Goal: Information Seeking & Learning: Learn about a topic

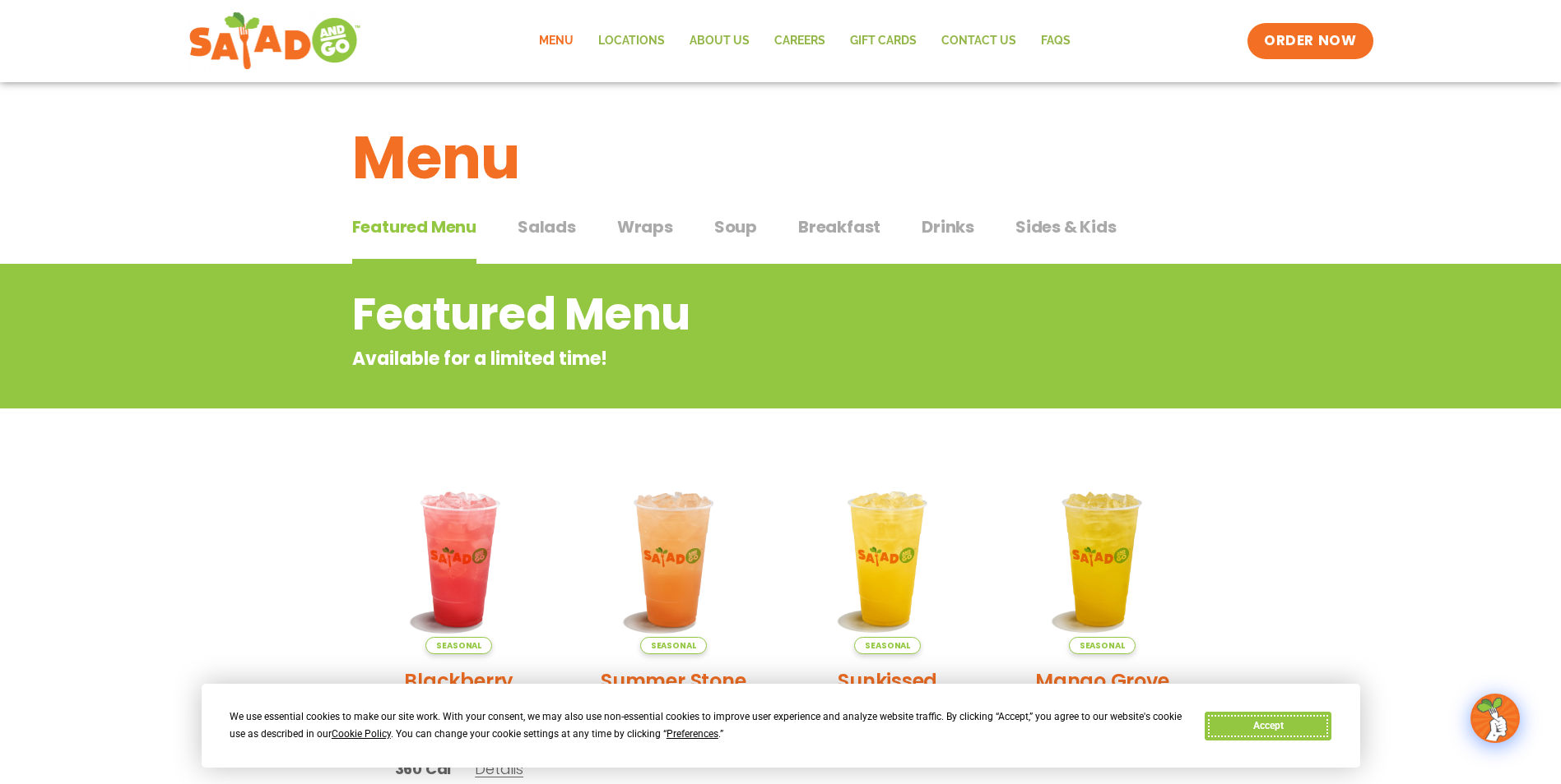
click at [1305, 726] on button "Accept" at bounding box center [1268, 727] width 127 height 29
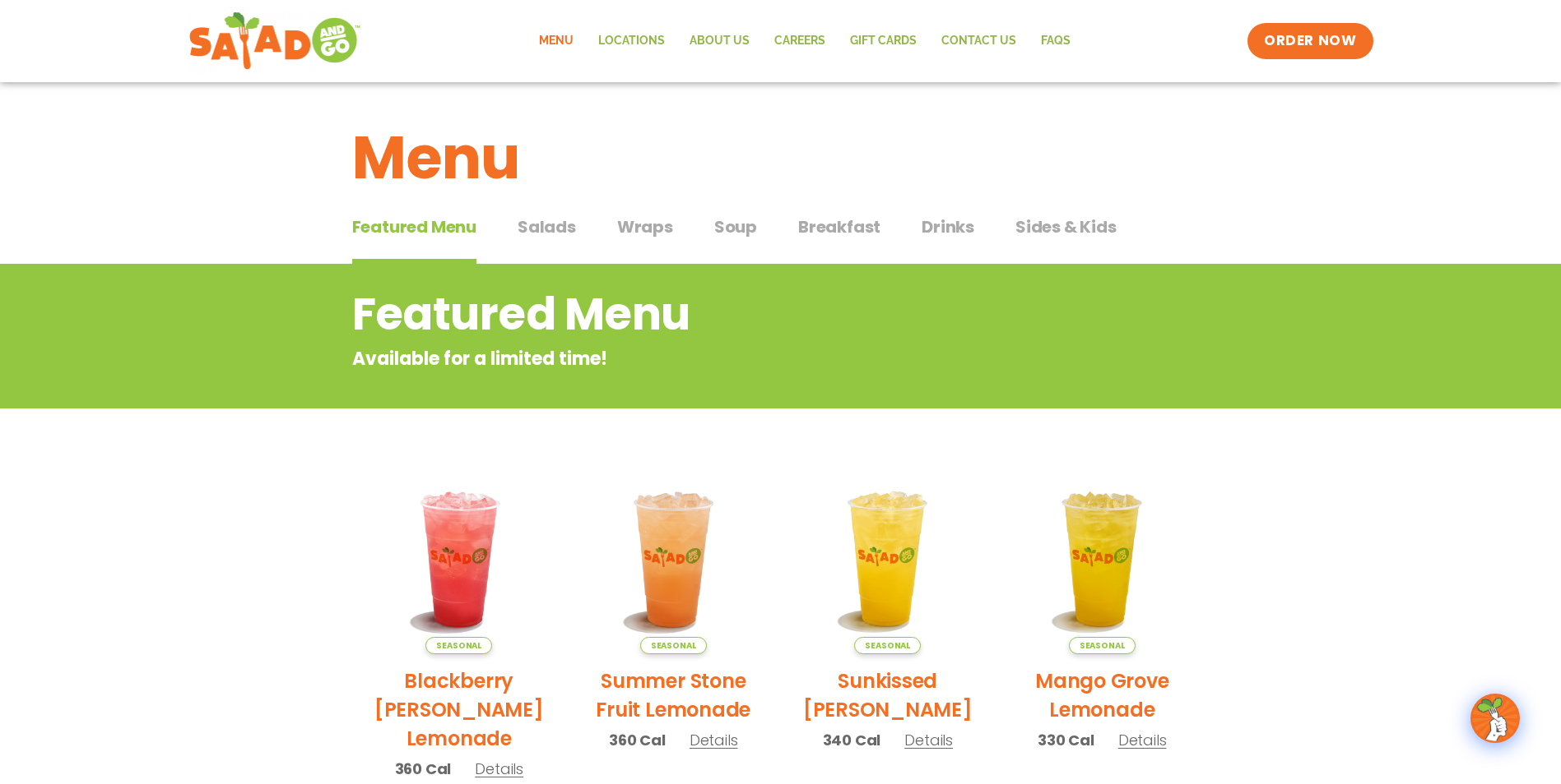
click at [171, 570] on section "Featured Menu Available for a limited time! Seasonal Blackberry [PERSON_NAME] L…" at bounding box center [780, 765] width 1561 height 1004
click at [547, 233] on span "Salads" at bounding box center [547, 226] width 58 height 24
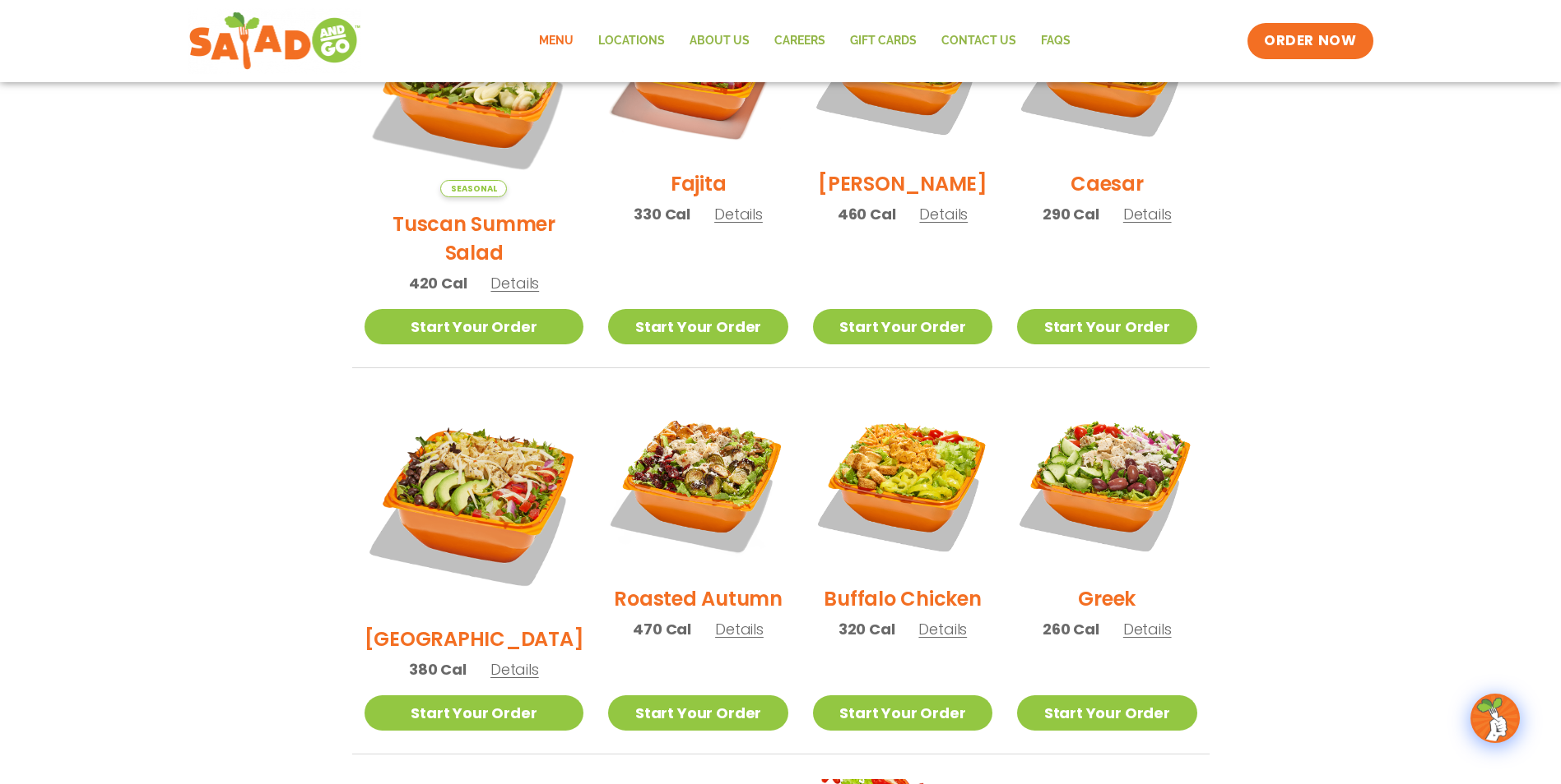
scroll to position [576, 0]
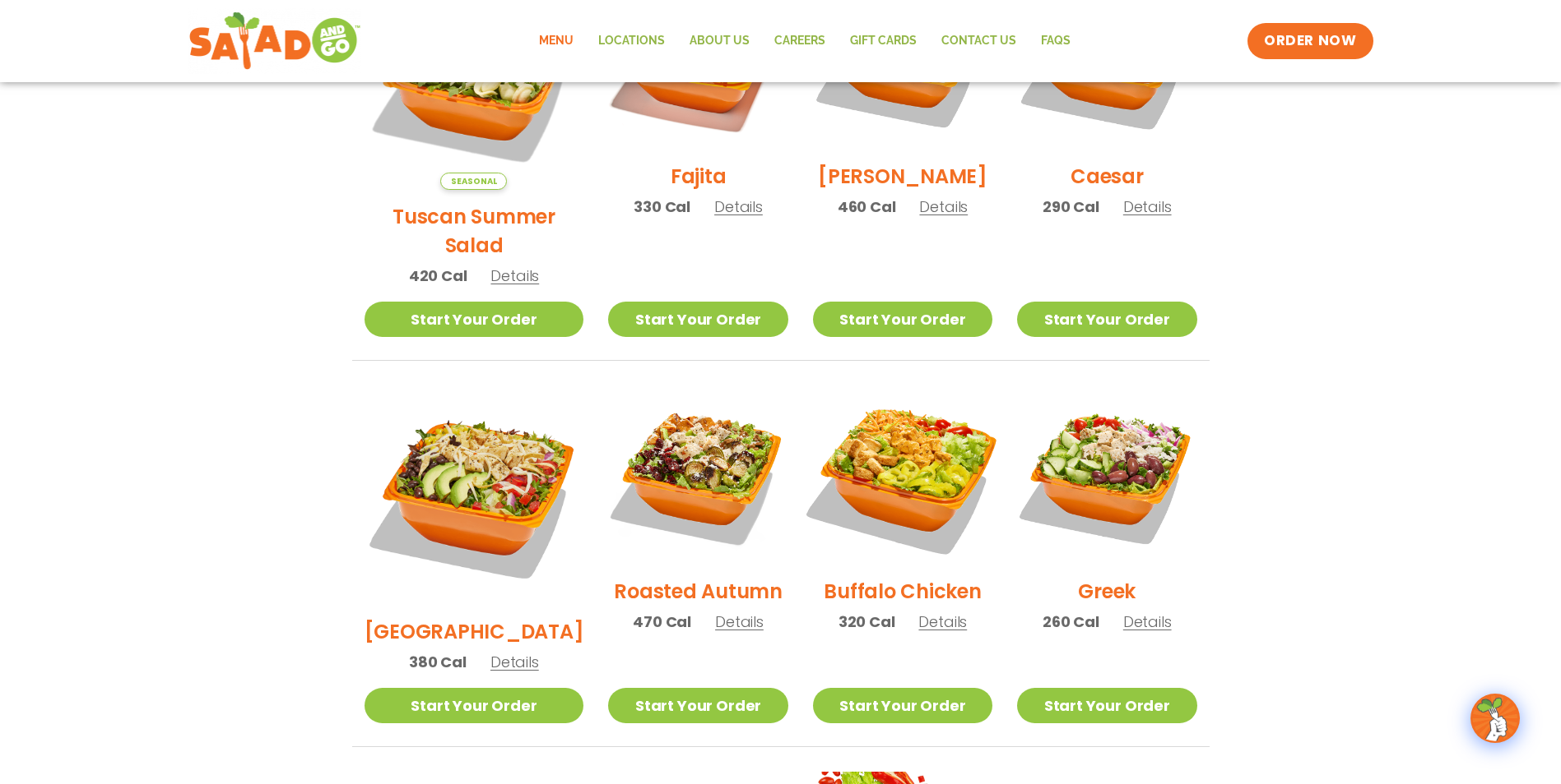
click at [895, 447] on img at bounding box center [902, 475] width 210 height 210
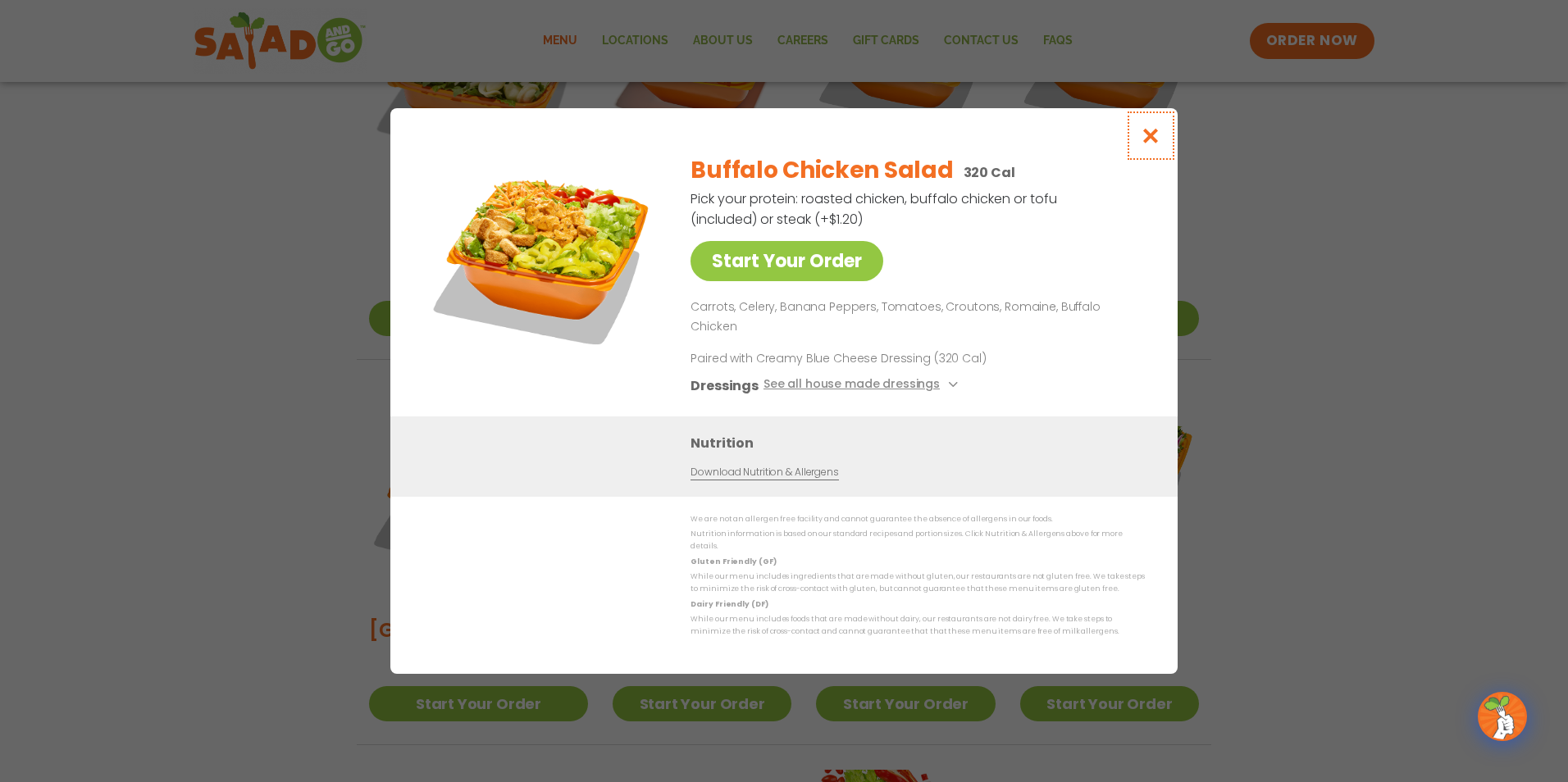
click at [1145, 145] on icon "Close modal" at bounding box center [1150, 136] width 20 height 17
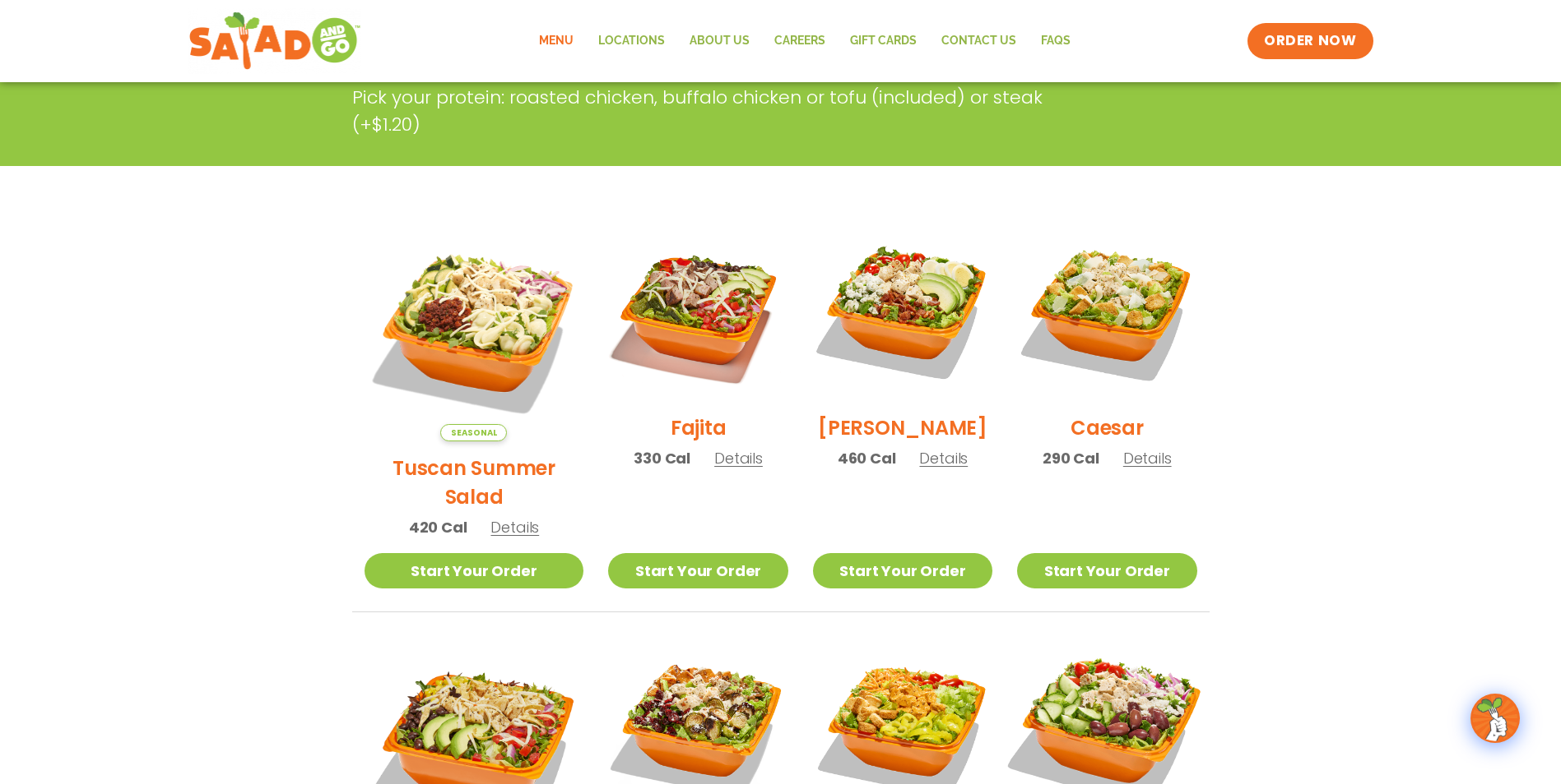
scroll to position [165, 0]
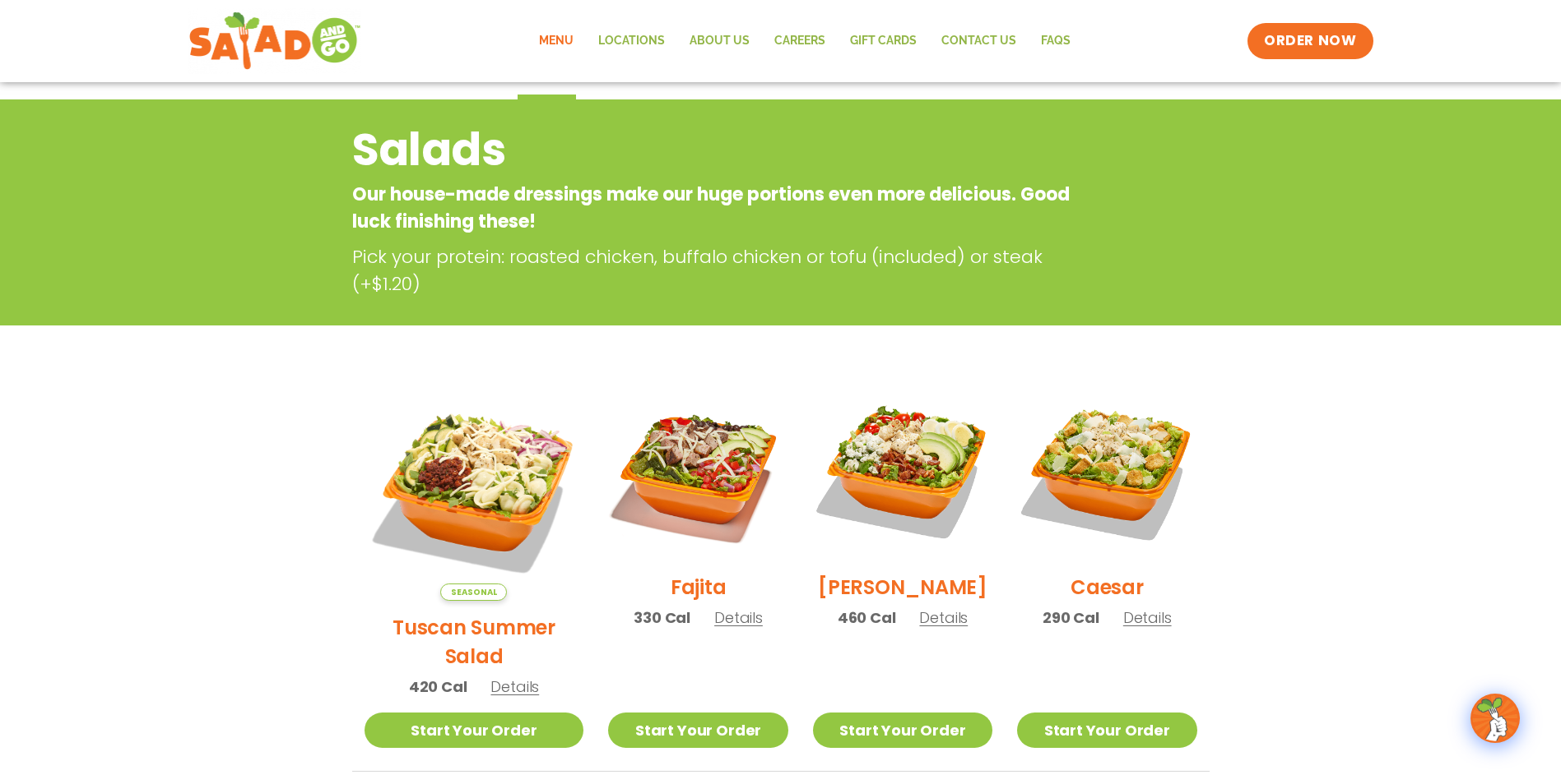
click at [647, 307] on div "Salads Our house-made dressings make our huge portions even more delicious. Goo…" at bounding box center [780, 212] width 1561 height 226
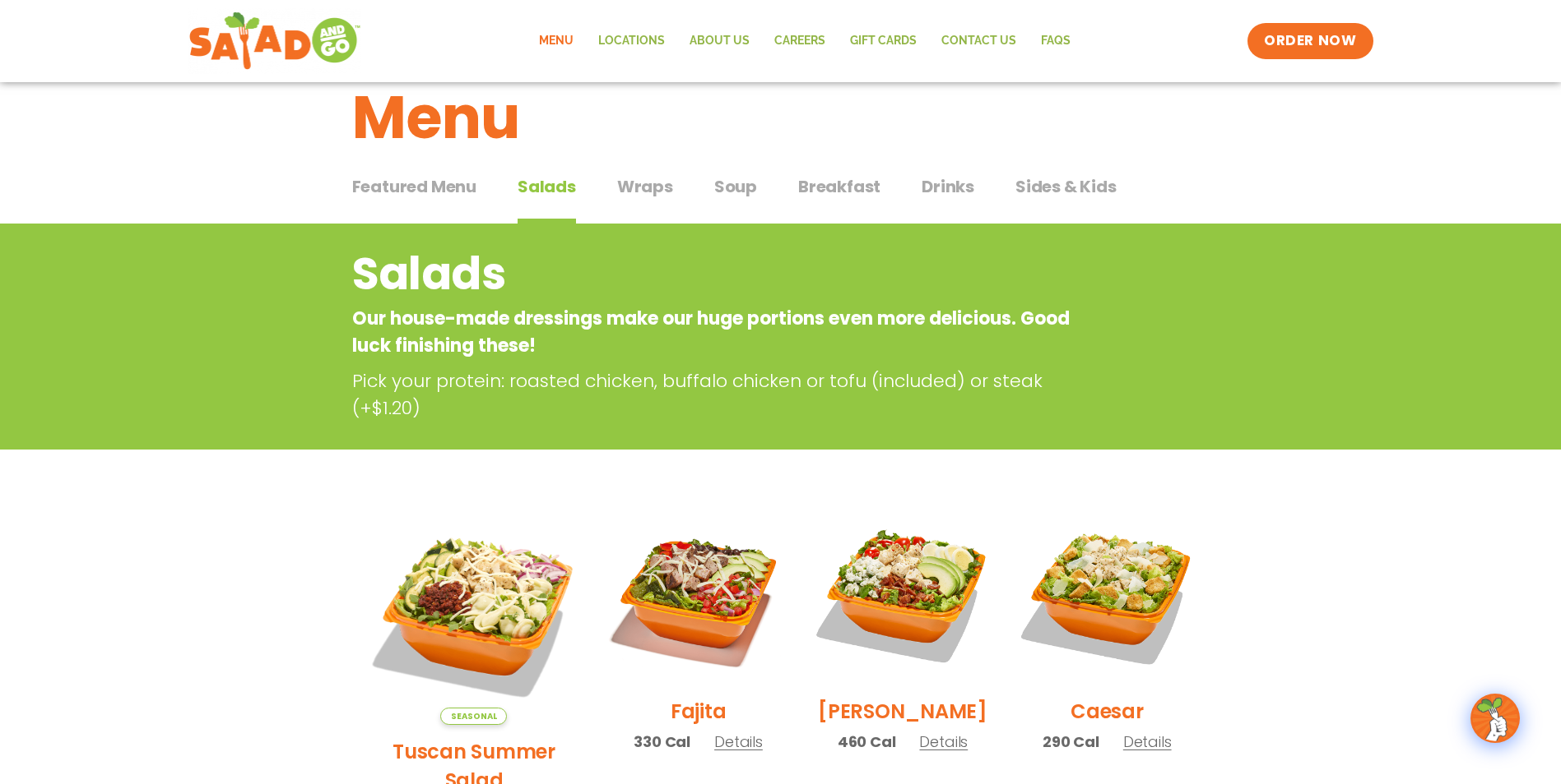
scroll to position [0, 0]
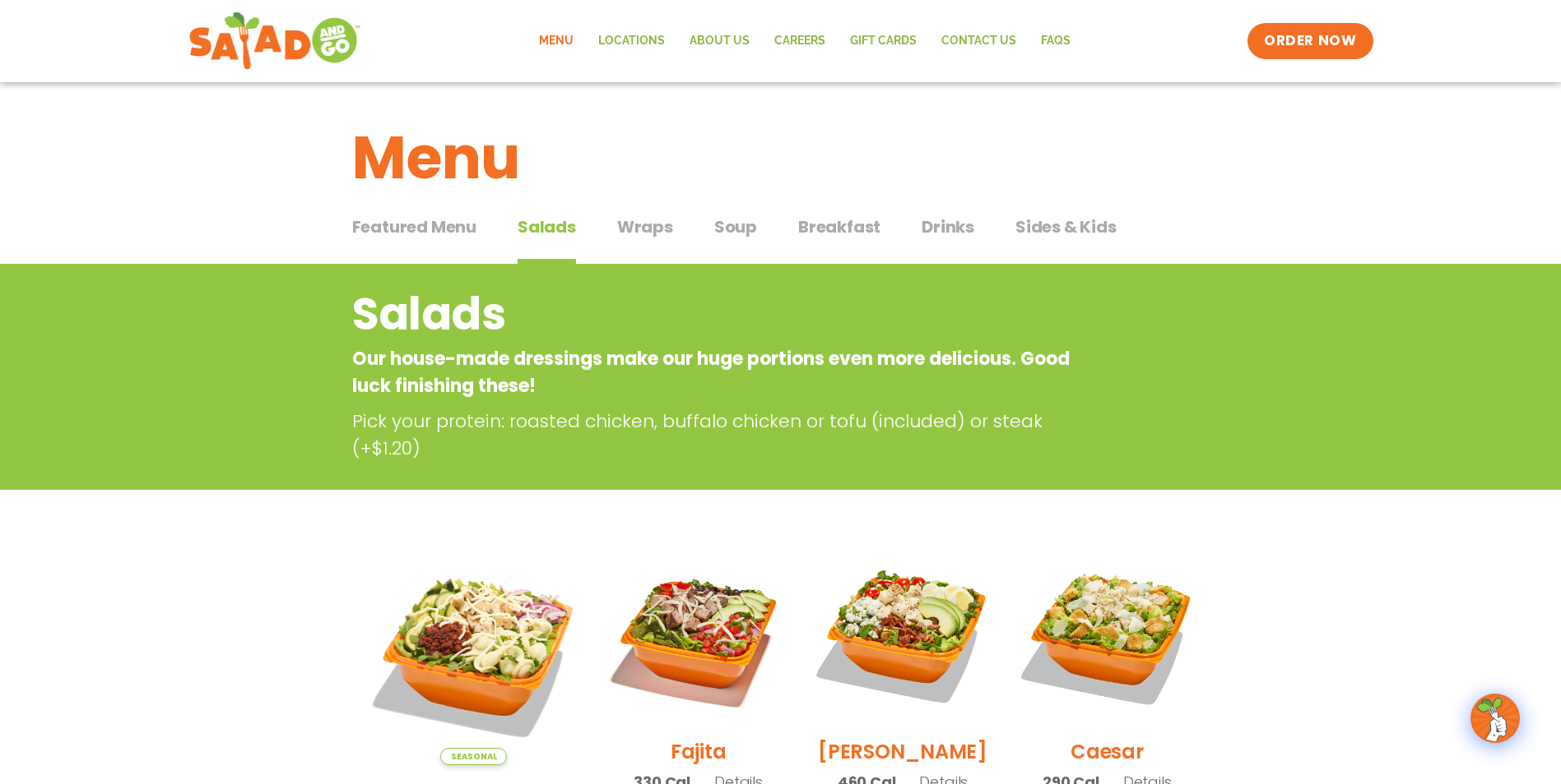
click at [655, 231] on span "Wraps" at bounding box center [644, 226] width 56 height 24
